Goal: Transaction & Acquisition: Subscribe to service/newsletter

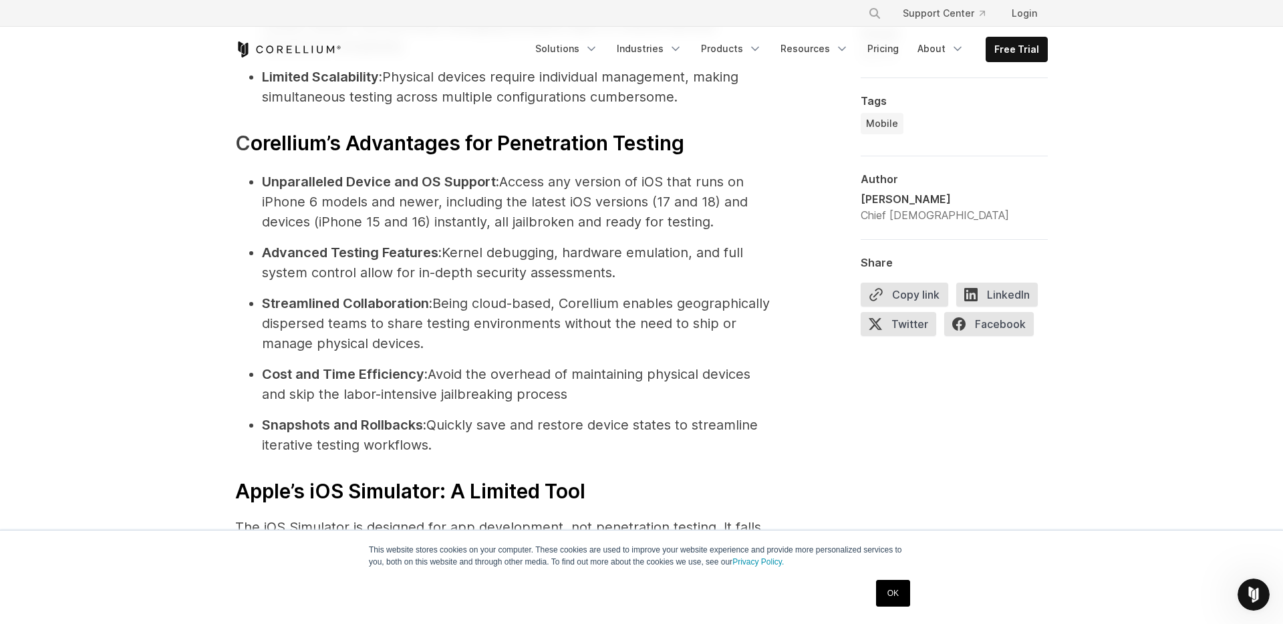
scroll to position [3170, 0]
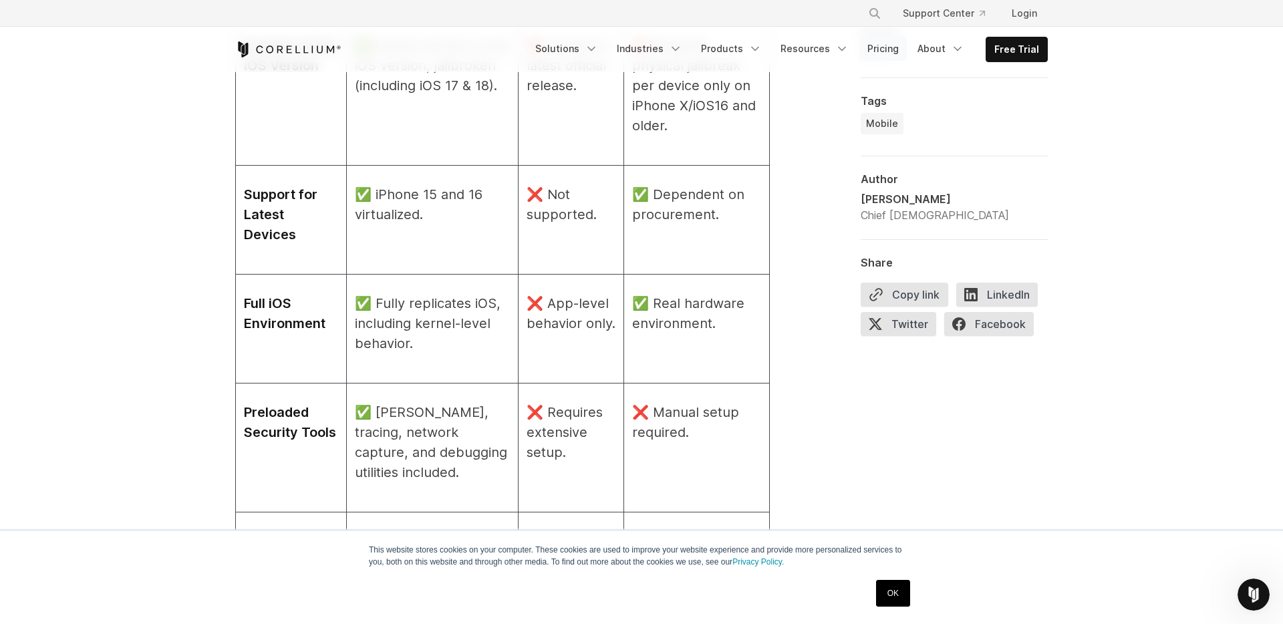
click at [895, 47] on link "Pricing" at bounding box center [882, 49] width 47 height 24
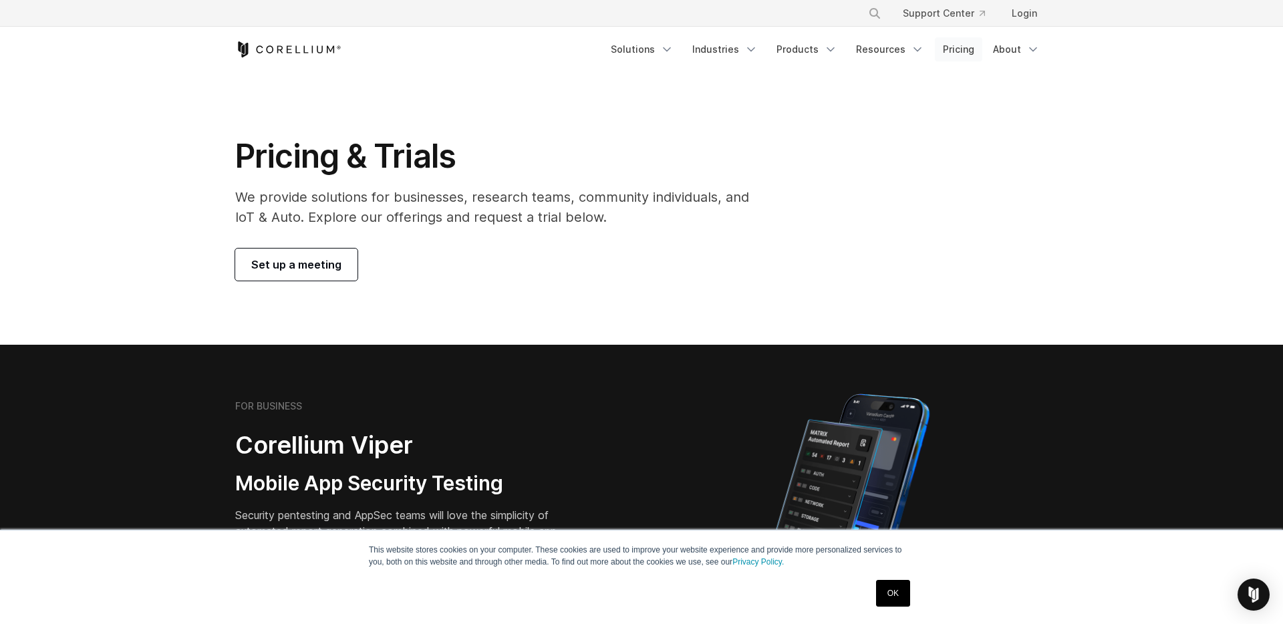
click at [951, 50] on link "Pricing" at bounding box center [957, 49] width 47 height 24
click at [806, 52] on link "Products" at bounding box center [806, 49] width 77 height 24
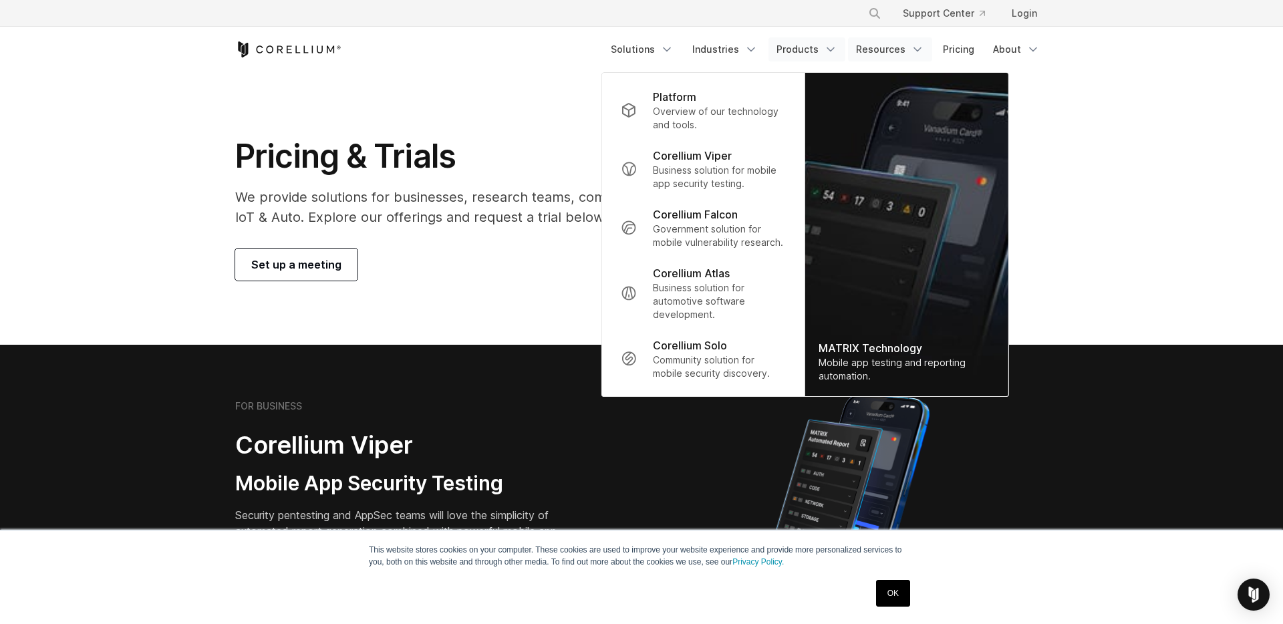
click at [877, 47] on link "Resources" at bounding box center [890, 49] width 84 height 24
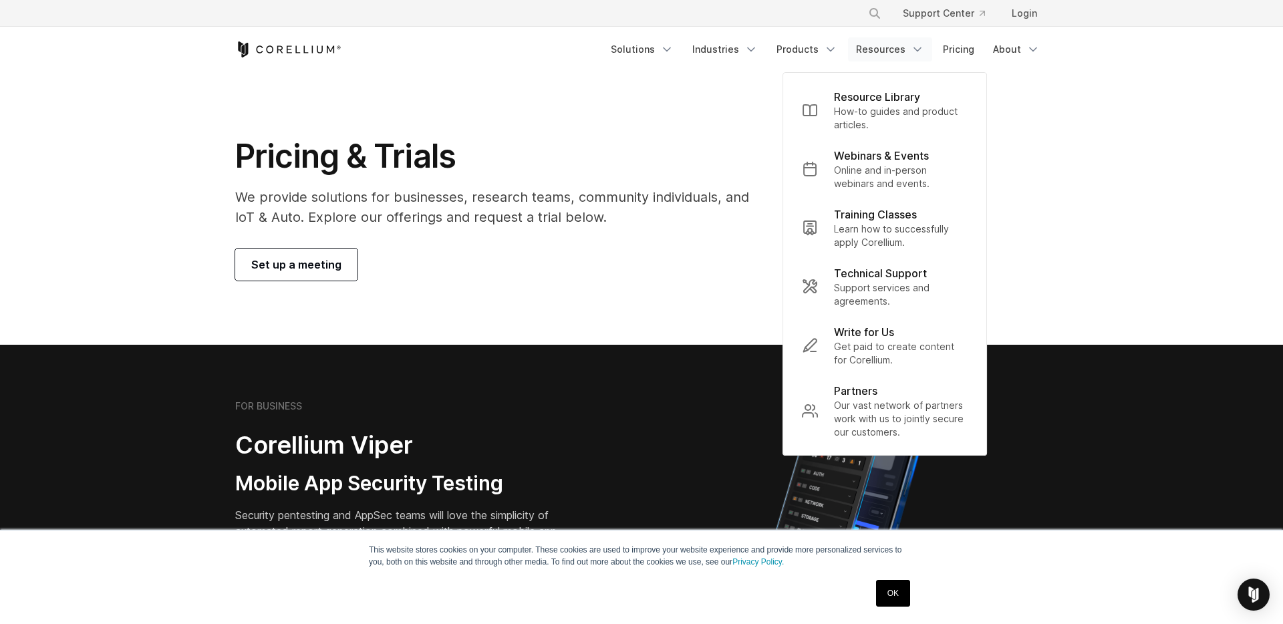
click at [1137, 98] on section "Pricing & Trials We provide solutions for businesses, research teams, community…" at bounding box center [641, 208] width 1283 height 273
